Goal: Information Seeking & Learning: Learn about a topic

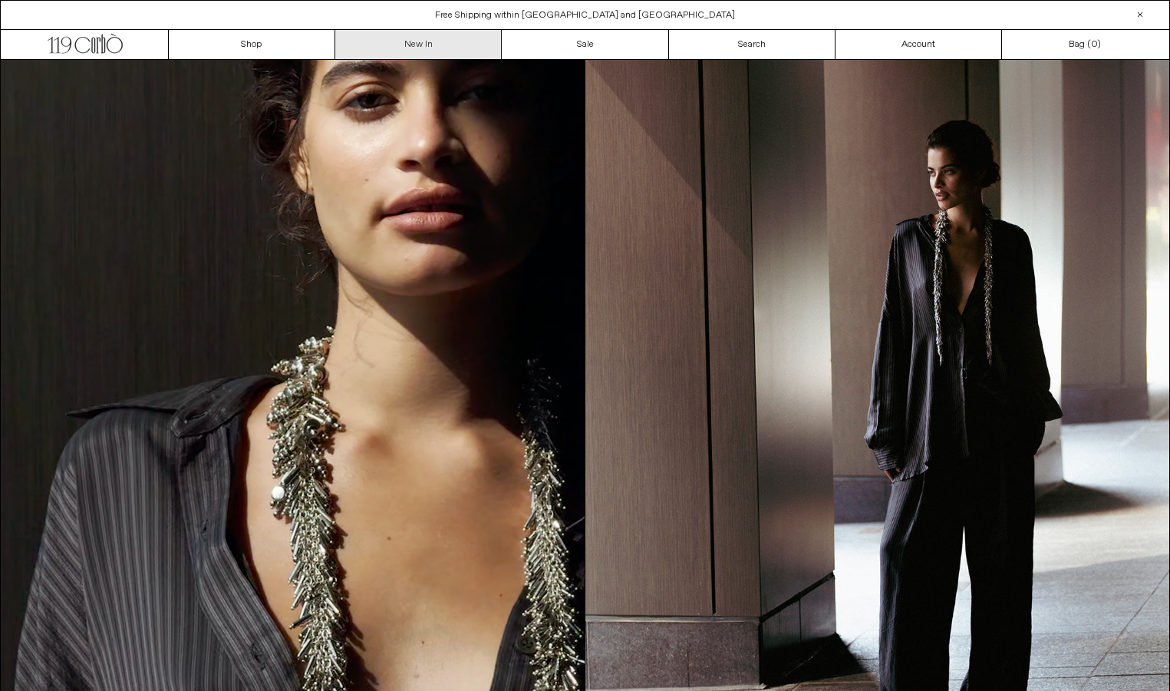
click at [404, 48] on link "New In" at bounding box center [418, 44] width 166 height 29
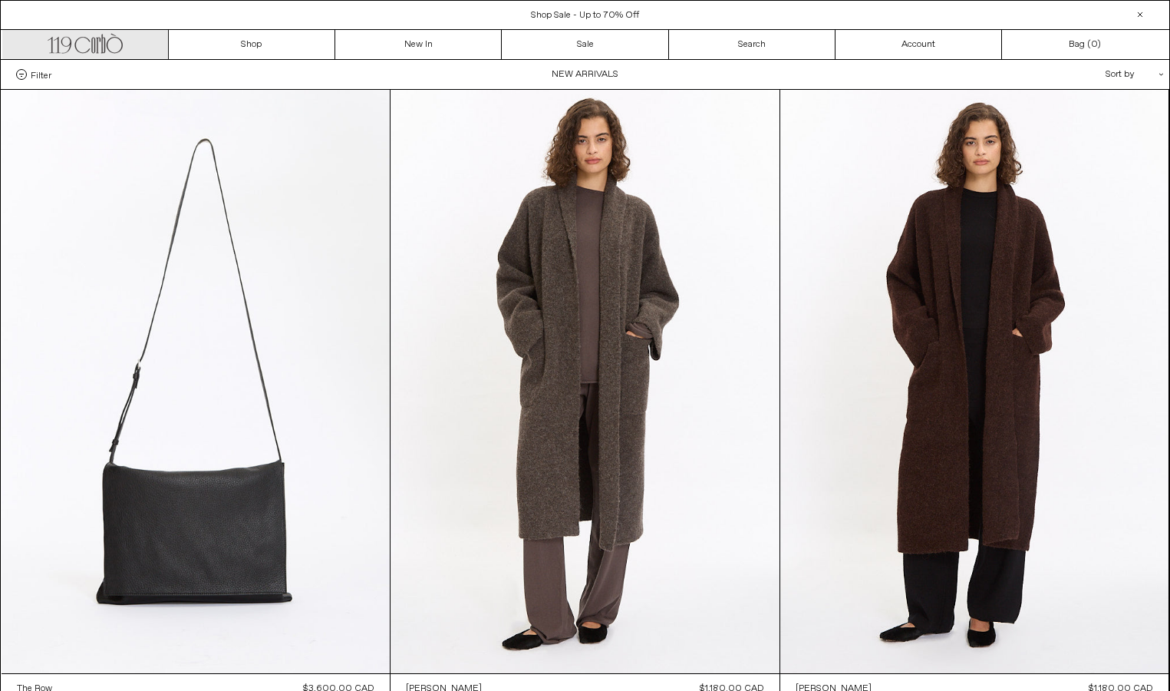
click at [124, 47] on link ".cls-1, .cls-2 { fill: #231f20; stroke: #231f20; stroke-miterlimit: 10; stroke-…" at bounding box center [85, 44] width 166 height 29
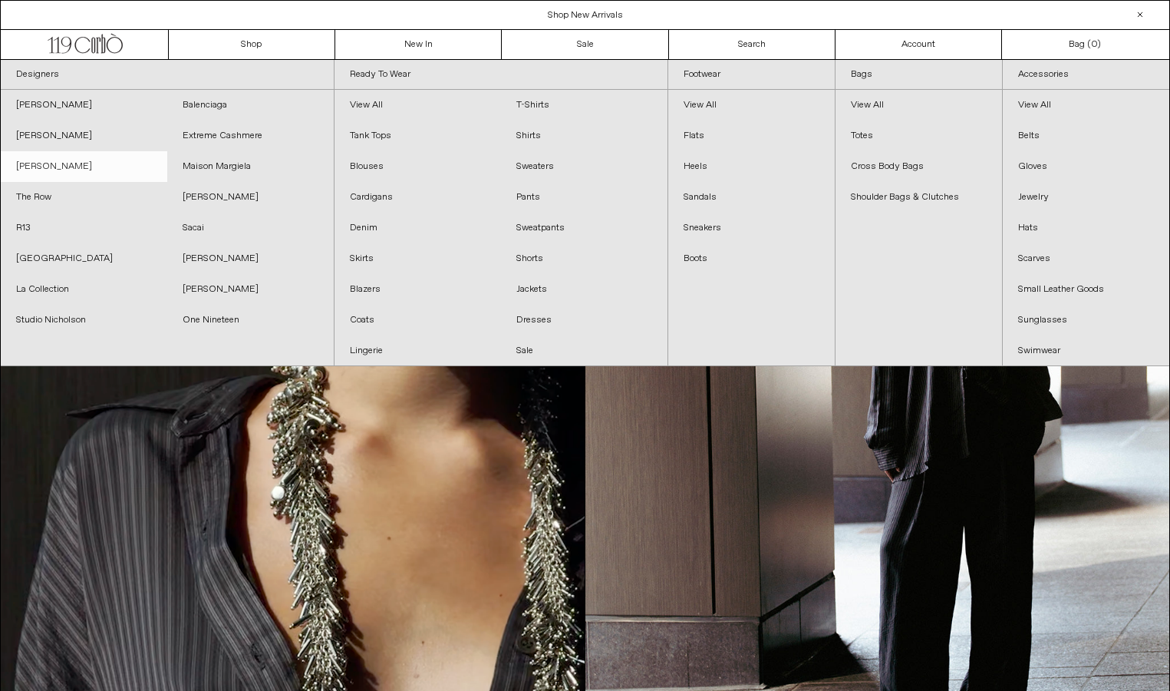
click at [48, 176] on link "[PERSON_NAME]" at bounding box center [84, 166] width 166 height 31
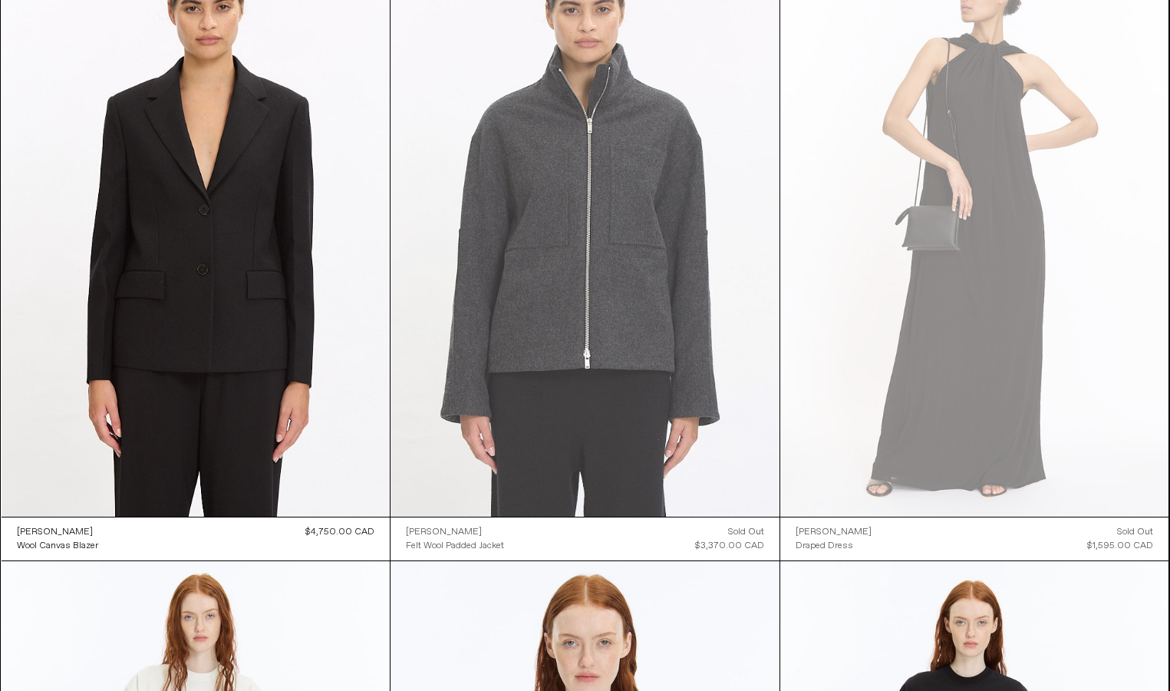
scroll to position [165, 0]
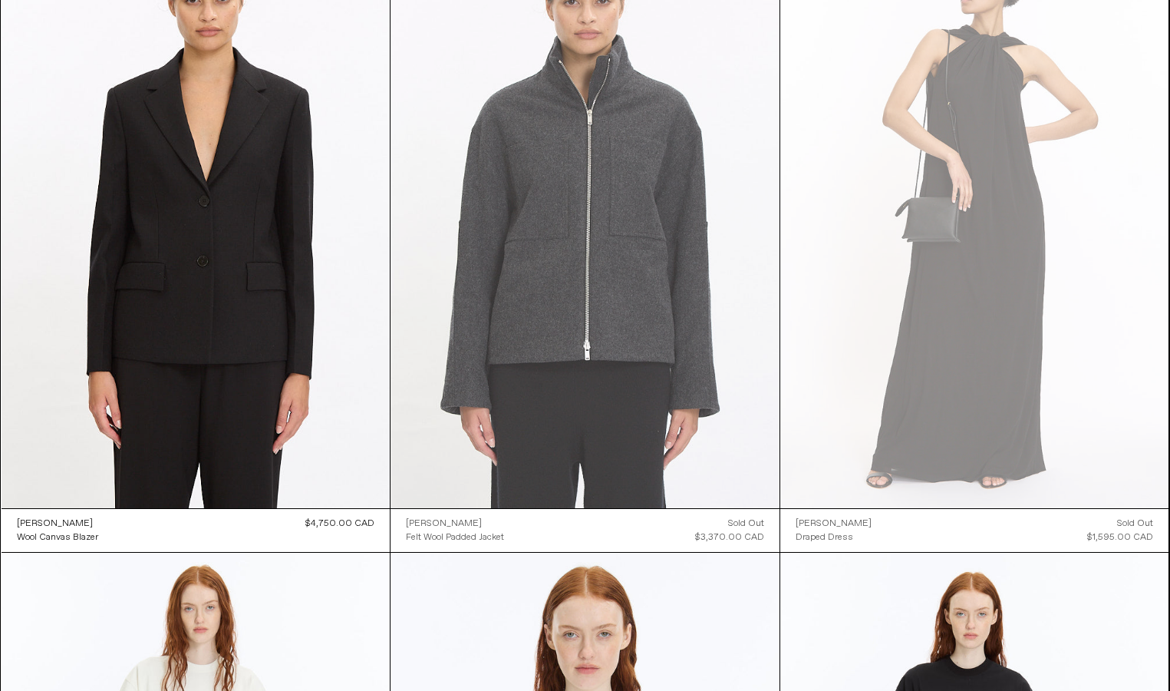
click at [561, 298] on at bounding box center [585, 216] width 389 height 583
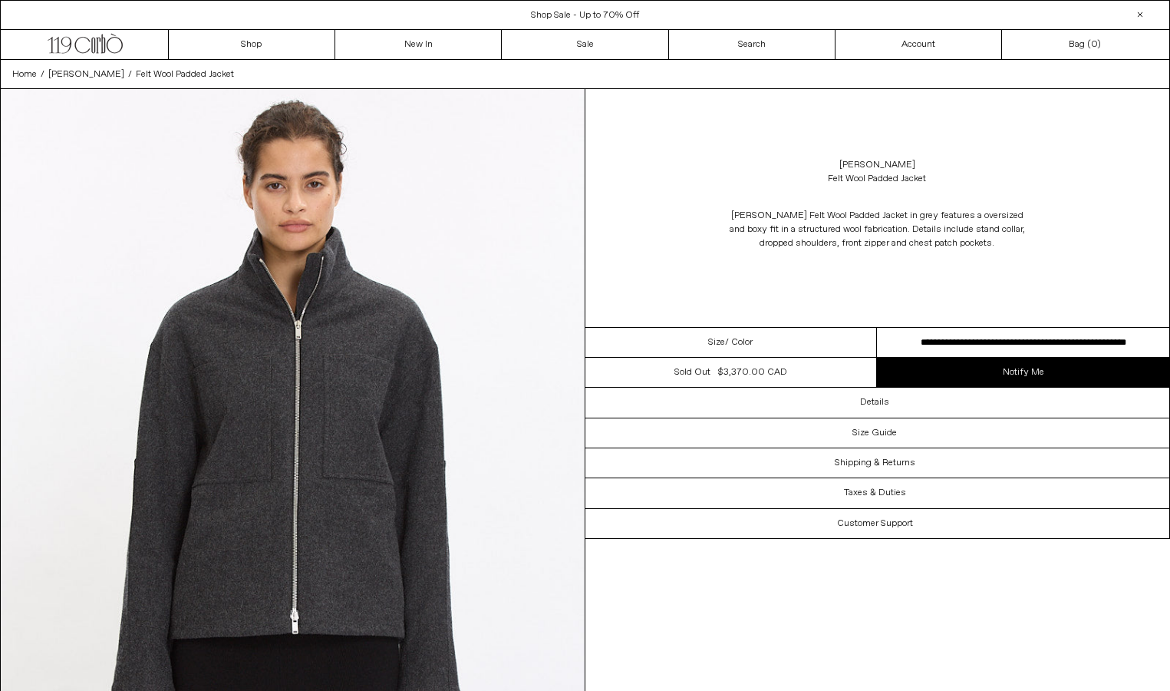
click at [969, 345] on select "**********" at bounding box center [1023, 343] width 292 height 30
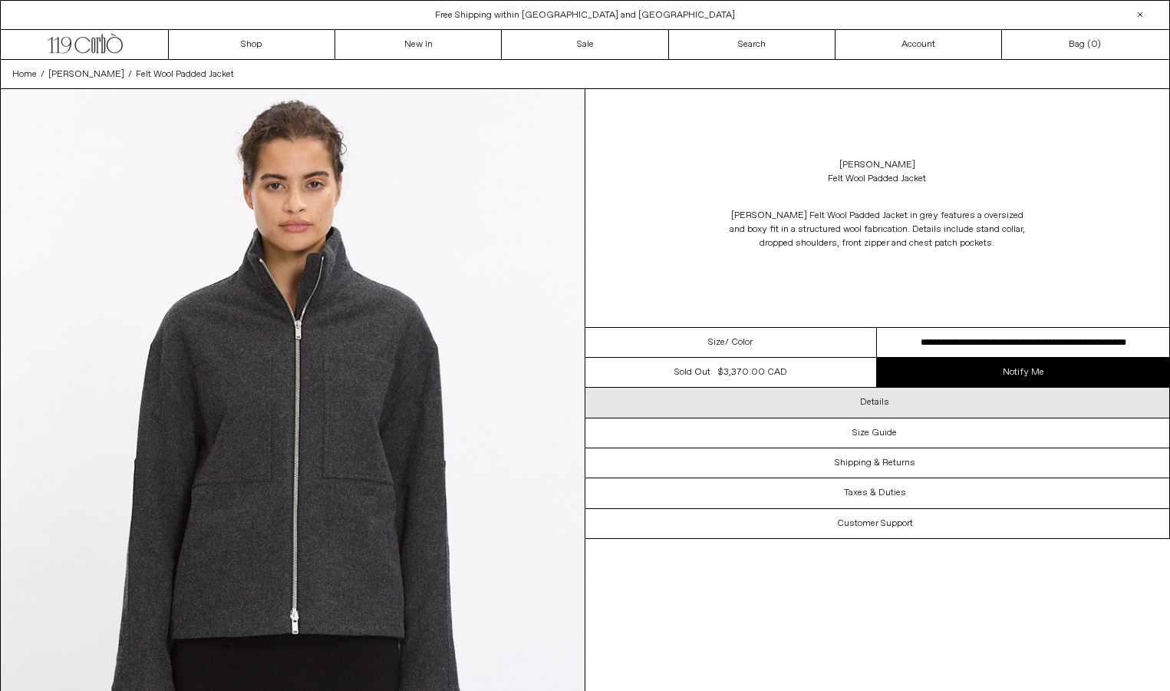
click at [720, 405] on div "Details" at bounding box center [877, 401] width 585 height 29
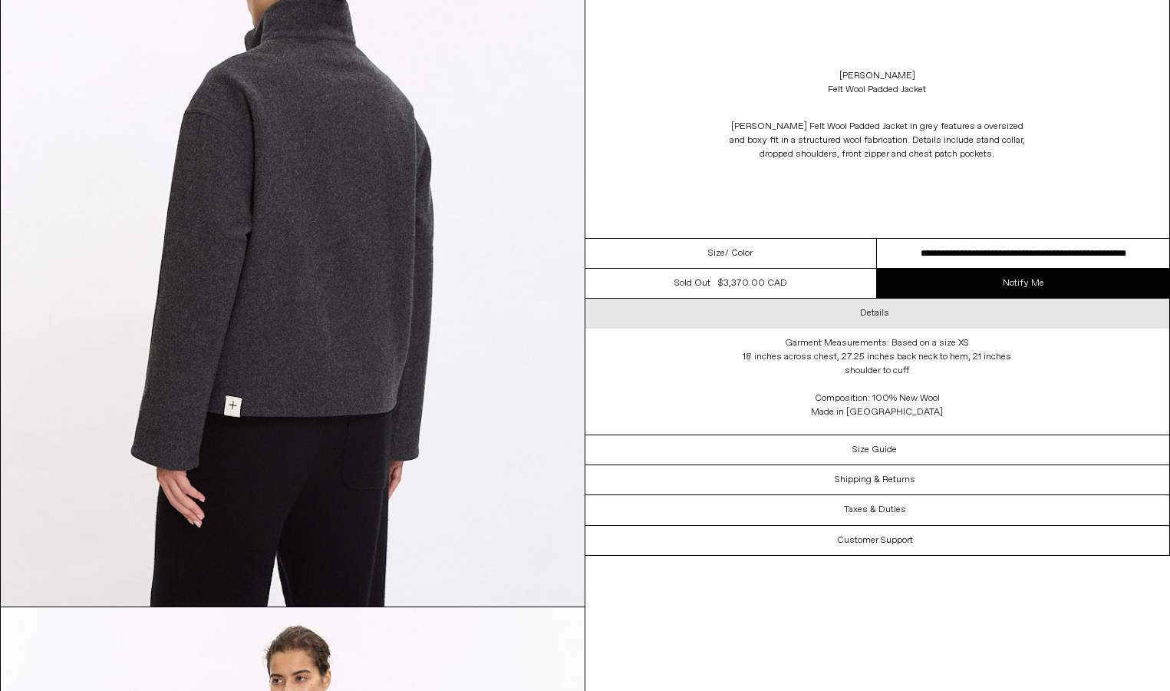
scroll to position [1673, 0]
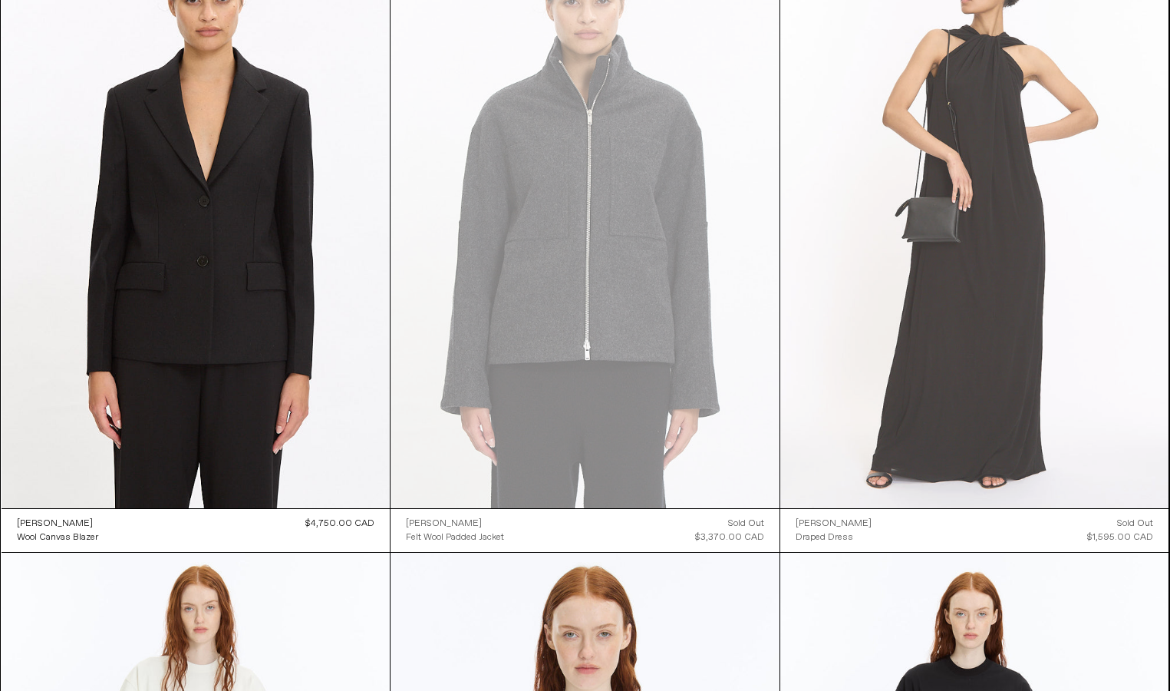
click at [918, 249] on at bounding box center [974, 216] width 389 height 583
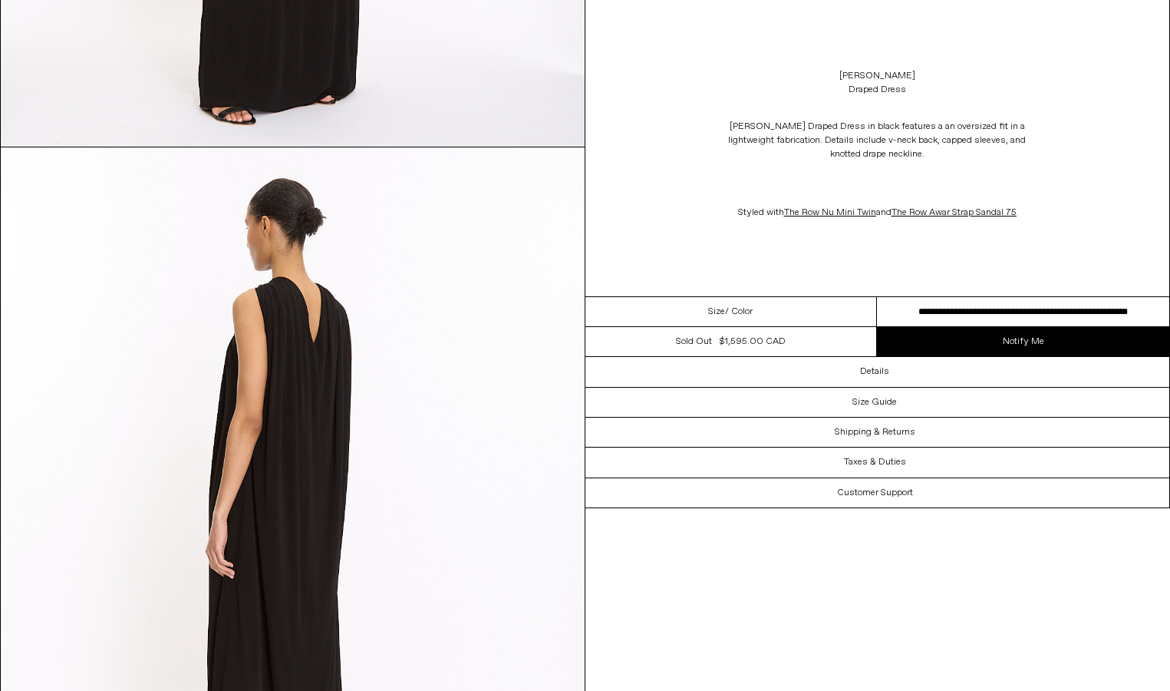
scroll to position [2135, 0]
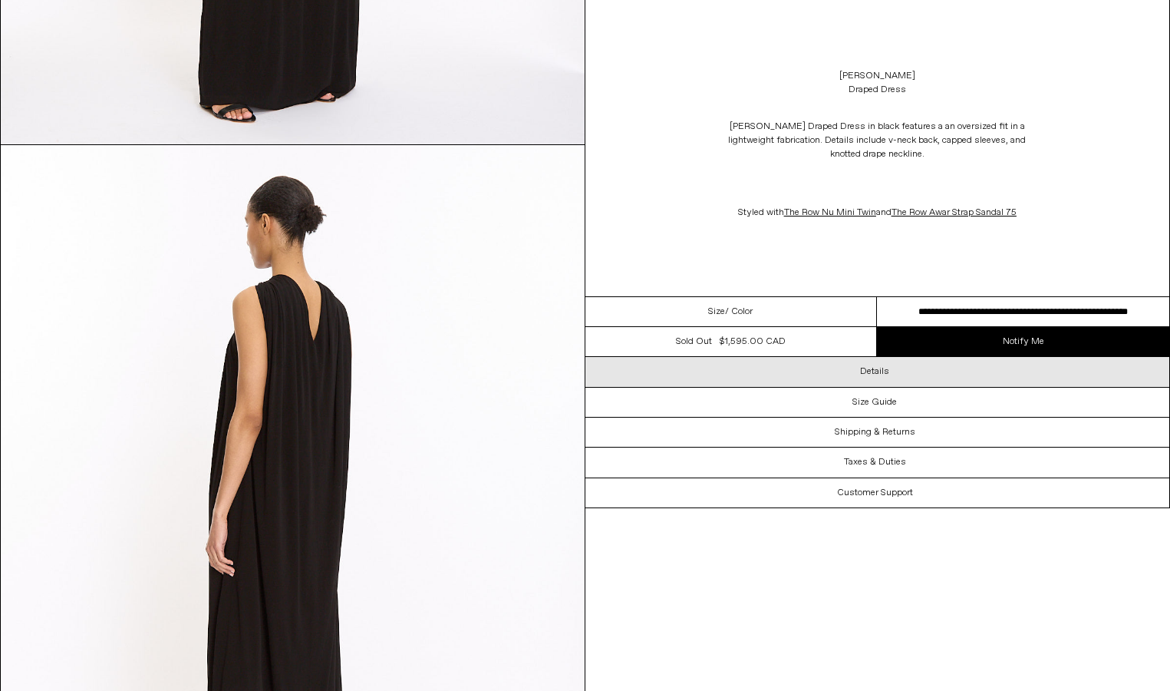
click at [938, 374] on div "Details" at bounding box center [877, 371] width 585 height 29
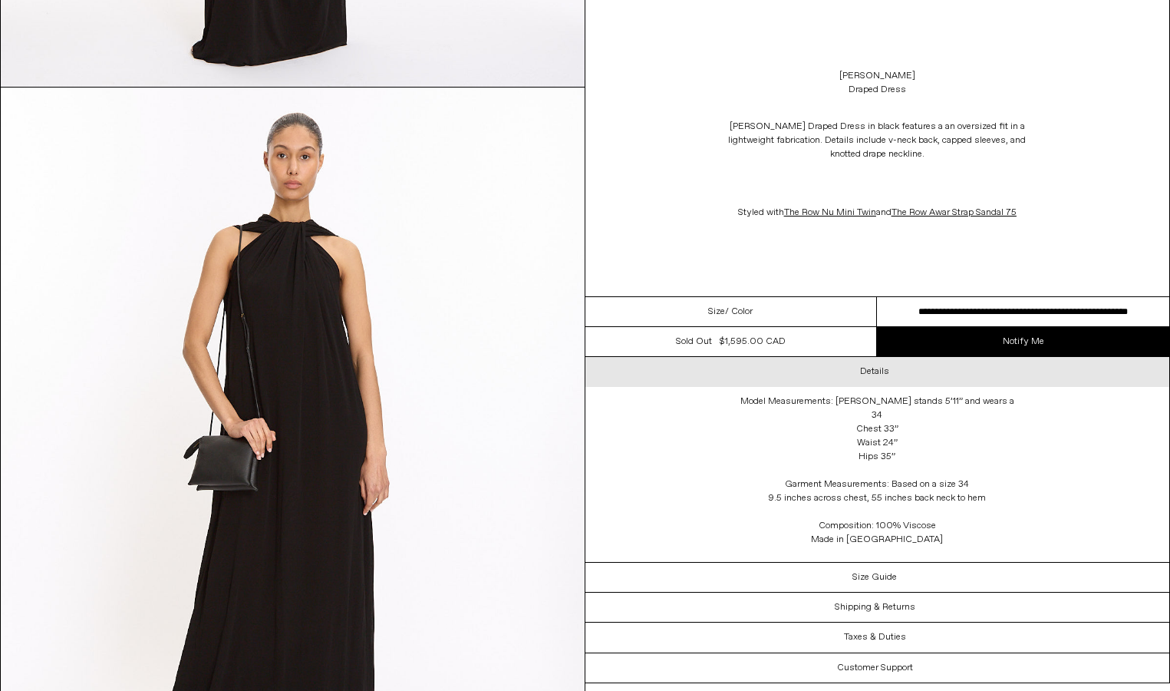
scroll to position [2988, 0]
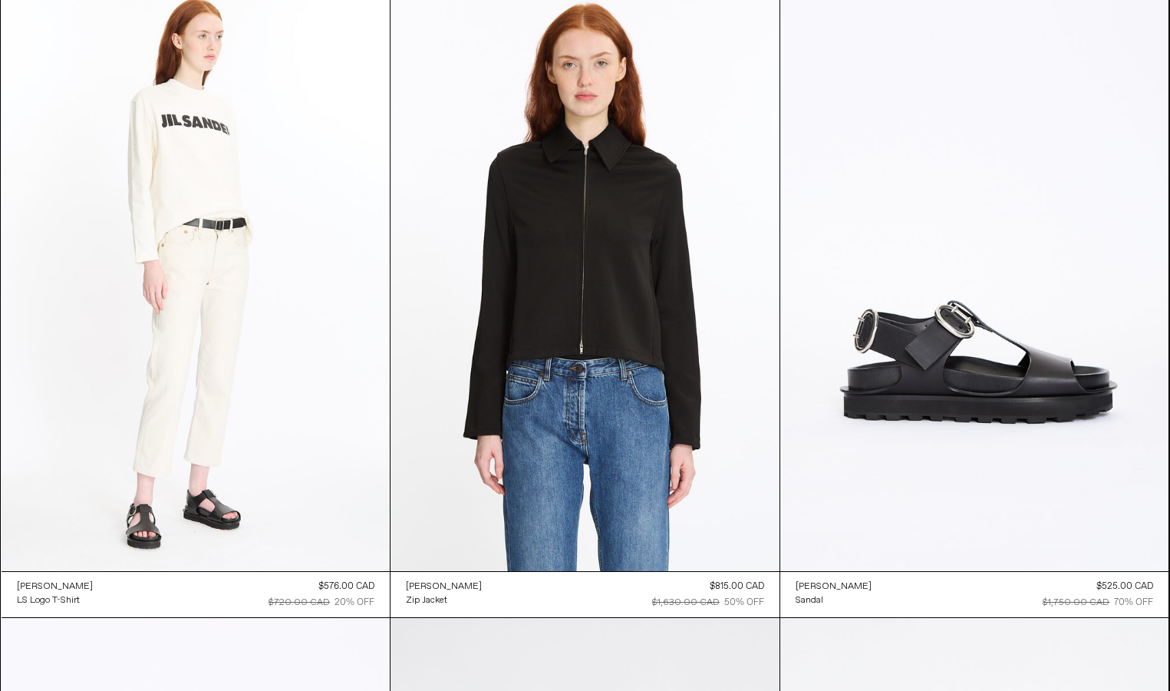
scroll to position [2623, 0]
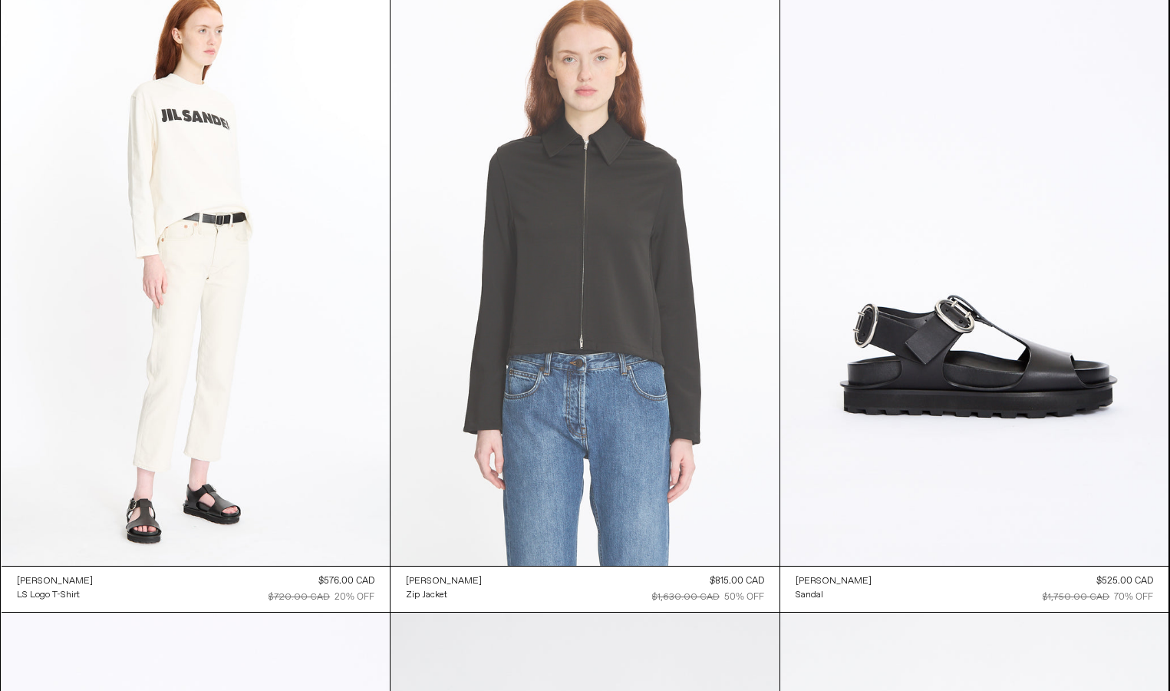
click at [612, 296] on at bounding box center [585, 273] width 389 height 583
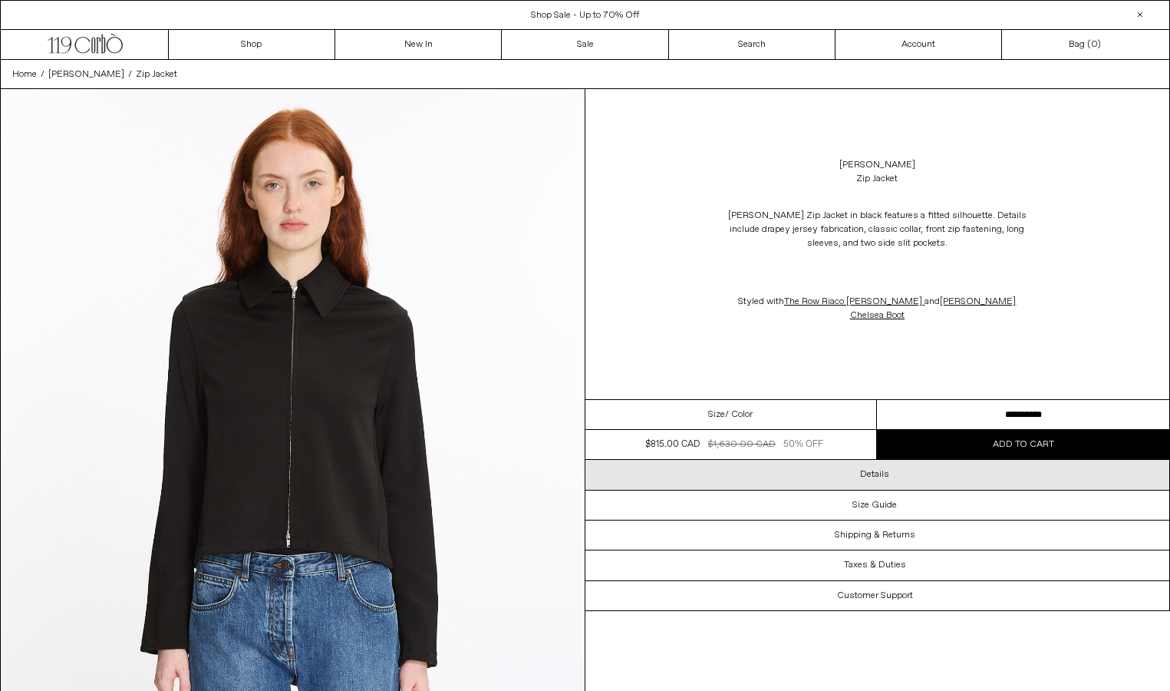
click at [880, 469] on div "Details" at bounding box center [877, 474] width 585 height 29
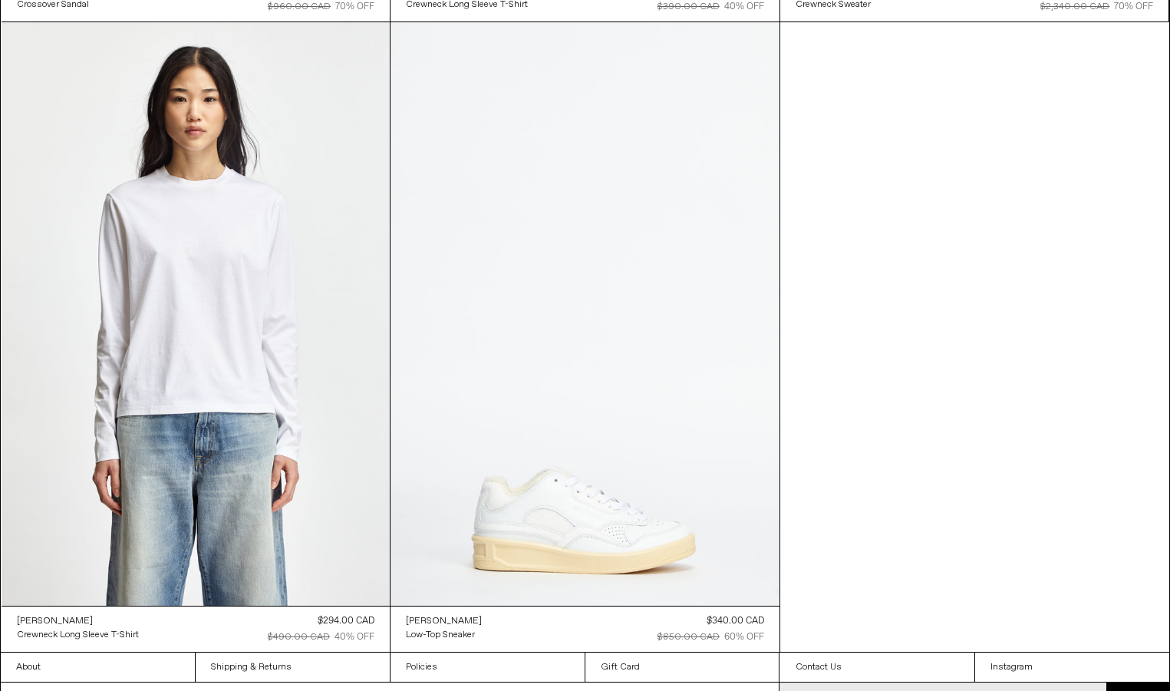
scroll to position [5125, 0]
